Goal: Task Accomplishment & Management: Manage account settings

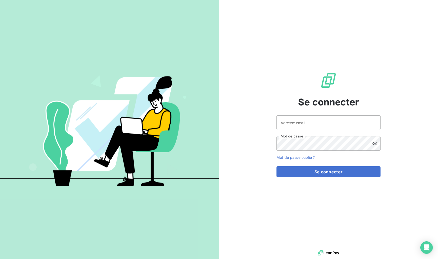
click at [243, 29] on div "Se connecter Adresse email Mot de passe Mot de passe oublié ? Se connecter" at bounding box center [328, 124] width 219 height 249
click at [319, 125] on input "Adresse email" at bounding box center [329, 122] width 104 height 15
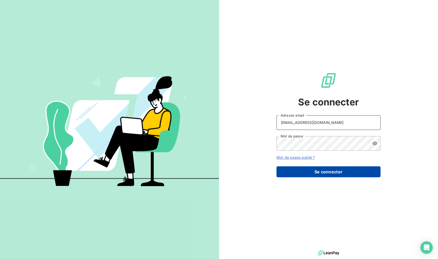
type input "[EMAIL_ADDRESS][DOMAIN_NAME]"
click at [332, 170] on button "Se connecter" at bounding box center [329, 171] width 104 height 11
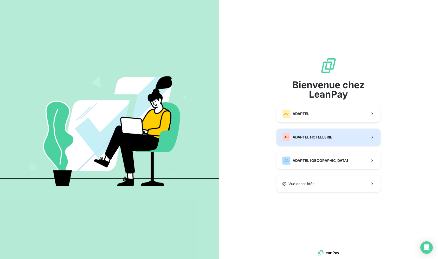
click at [304, 135] on span "ADAPTEL HOTELLERIE" at bounding box center [313, 137] width 40 height 5
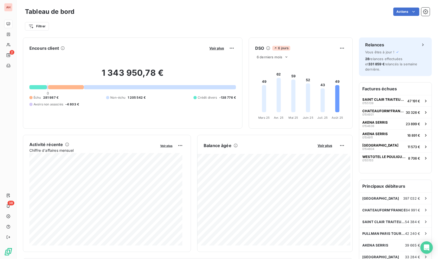
click at [122, 15] on div "Actions" at bounding box center [255, 12] width 349 height 8
click at [118, 23] on div "Filtrer" at bounding box center [227, 26] width 405 height 10
click at [117, 23] on div "Filtrer" at bounding box center [227, 26] width 405 height 10
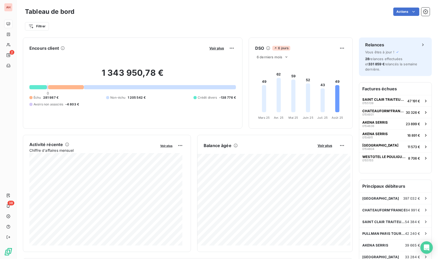
click at [117, 23] on div "Filtrer" at bounding box center [227, 26] width 405 height 10
click at [111, 10] on div "Actions" at bounding box center [255, 12] width 349 height 8
